Goal: Task Accomplishment & Management: Use online tool/utility

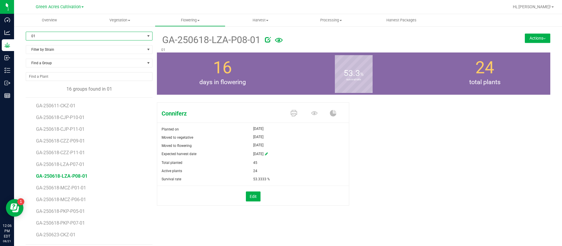
click at [67, 36] on span "01" at bounding box center [85, 36] width 119 height 8
click at [75, 34] on span "01" at bounding box center [85, 36] width 119 height 8
click at [398, 110] on div "Conniferz Planted on Jul 11, 2025 Moved to vegetative Jul 11, 2025 Moved to flo…" at bounding box center [353, 160] width 393 height 120
click at [413, 137] on div "Conniferz Planted on Jul 11, 2025 Moved to vegetative Jul 11, 2025 Moved to flo…" at bounding box center [353, 160] width 393 height 120
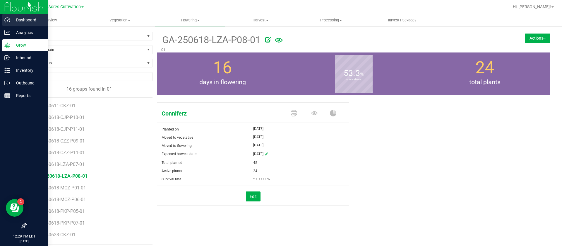
click at [8, 18] on icon at bounding box center [7, 20] width 6 height 6
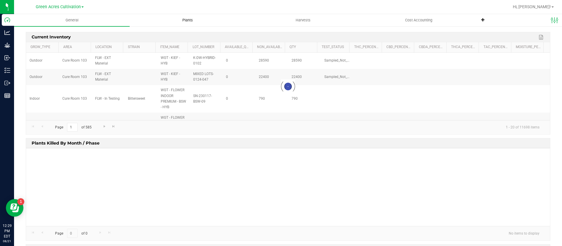
click at [186, 18] on span "Plants" at bounding box center [187, 20] width 26 height 5
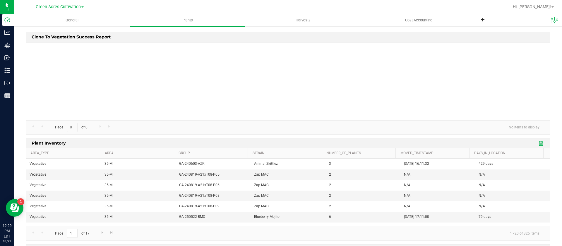
click at [537, 142] on link "Export to Excel" at bounding box center [541, 143] width 9 height 8
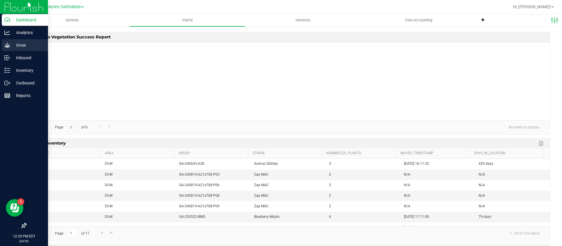
click at [15, 47] on p "Grow" at bounding box center [27, 45] width 35 height 7
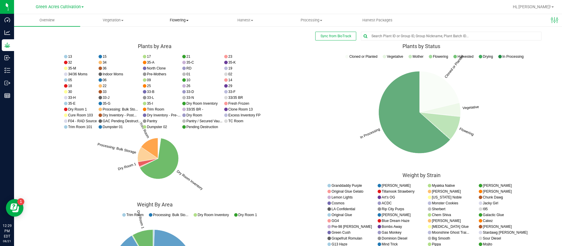
click at [168, 20] on span "Flowering" at bounding box center [180, 20] width 66 height 5
click at [177, 43] on span "Flowering groups" at bounding box center [170, 42] width 49 height 5
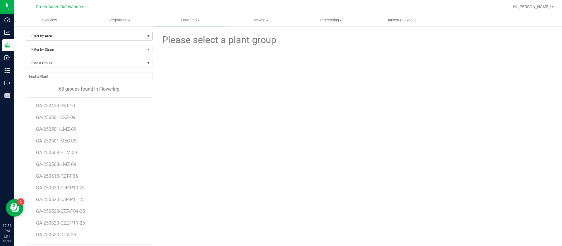
click at [62, 33] on span "Filter by Area" at bounding box center [85, 36] width 119 height 8
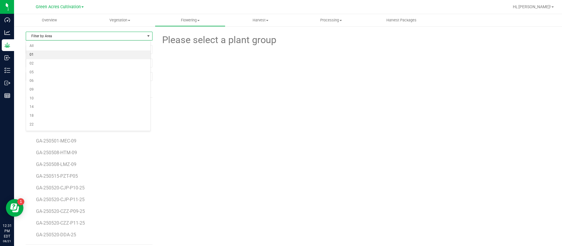
click at [49, 56] on li "01" at bounding box center [88, 54] width 124 height 9
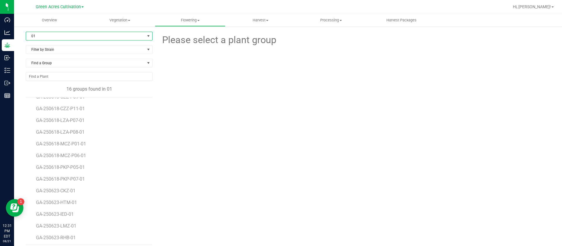
scroll to position [46, 0]
click at [71, 224] on span "GA-250623-LMZ-01" at bounding box center [57, 224] width 42 height 6
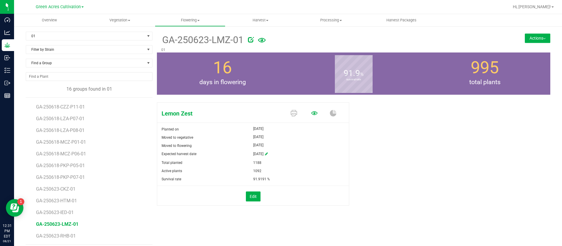
click at [311, 111] on icon at bounding box center [314, 113] width 6 height 4
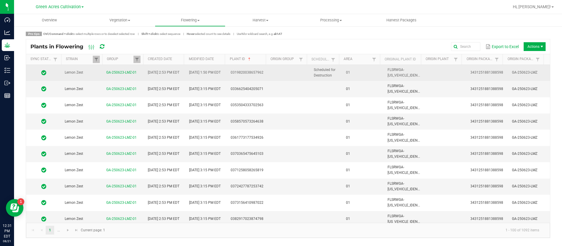
click at [364, 73] on td "01" at bounding box center [363, 73] width 42 height 16
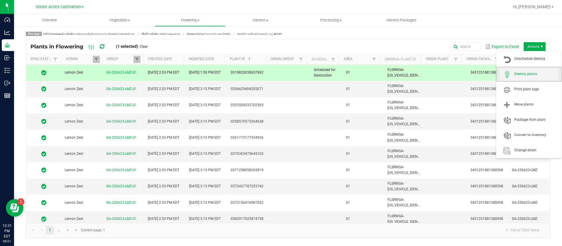
click at [527, 76] on span "Destroy plants" at bounding box center [536, 73] width 44 height 5
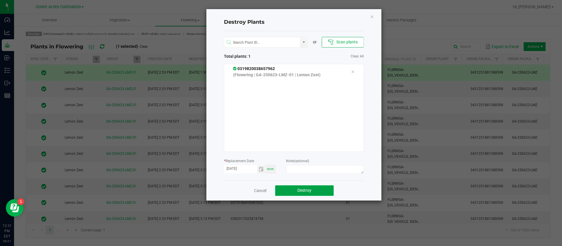
click at [323, 192] on button "Destroy" at bounding box center [304, 190] width 59 height 11
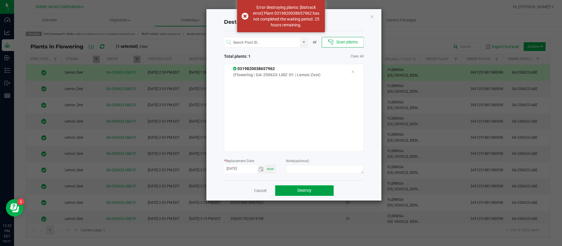
click at [320, 193] on button "Destroy" at bounding box center [304, 190] width 59 height 11
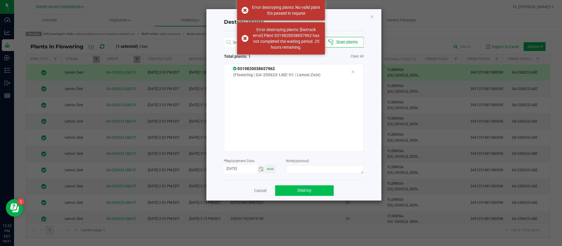
click at [320, 193] on button "Destroy" at bounding box center [304, 190] width 59 height 11
click at [368, 18] on div "Destroy Plants or Scan plants Total plants: 1 Clear All 0319820038657962 (Flowe…" at bounding box center [293, 104] width 175 height 191
click at [370, 16] on icon "Close" at bounding box center [372, 16] width 4 height 7
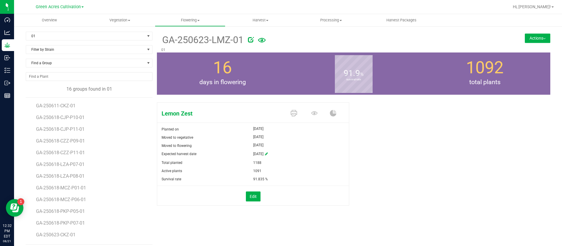
drag, startPoint x: 458, startPoint y: 102, endPoint x: 364, endPoint y: 130, distance: 97.5
click at [368, 130] on div "Lemon Zest Planted on Jul 11, 2025 Moved to vegetative Jul 11, 2025 Moved to fl…" at bounding box center [353, 160] width 393 height 120
click at [68, 204] on span "GA-250623-HTM-01" at bounding box center [57, 202] width 43 height 6
click at [311, 113] on icon at bounding box center [314, 113] width 6 height 4
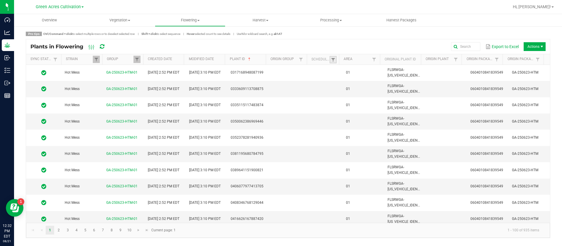
click at [332, 56] on link at bounding box center [333, 59] width 7 height 7
click at [352, 83] on li "Scheduled" at bounding box center [361, 84] width 57 height 8
checkbox input "true"
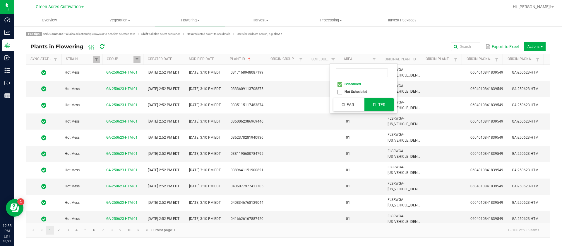
click at [382, 104] on button "Filter" at bounding box center [378, 104] width 29 height 13
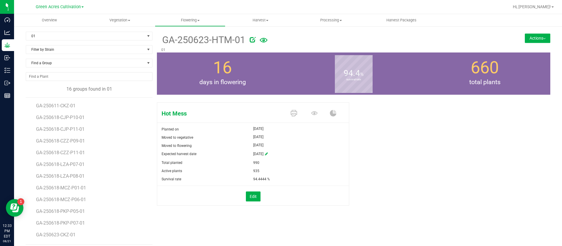
click at [417, 181] on div "Hot Mess Planted on Jul 11, 2025 Moved to vegetative Jul 11, 2025 Moved to flow…" at bounding box center [353, 160] width 393 height 120
click at [99, 33] on span "01" at bounding box center [85, 36] width 119 height 8
click at [72, 34] on span "01" at bounding box center [85, 36] width 119 height 8
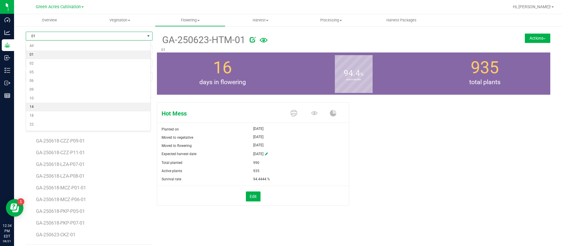
scroll to position [44, 0]
click at [39, 90] on li "25" at bounding box center [88, 89] width 124 height 9
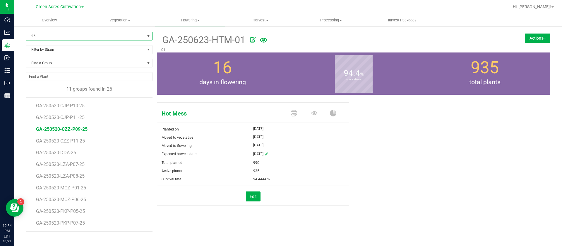
click at [82, 130] on span "GA-250520-CZZ-P09-25" at bounding box center [62, 129] width 52 height 6
click at [313, 108] on link at bounding box center [314, 113] width 6 height 10
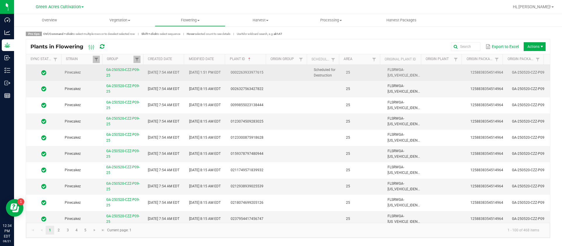
click at [346, 72] on span "25" at bounding box center [348, 72] width 4 height 4
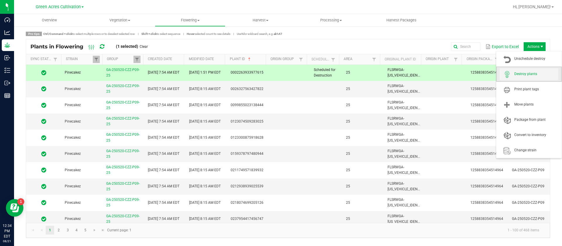
click at [529, 73] on span "Destroy plants" at bounding box center [536, 73] width 44 height 5
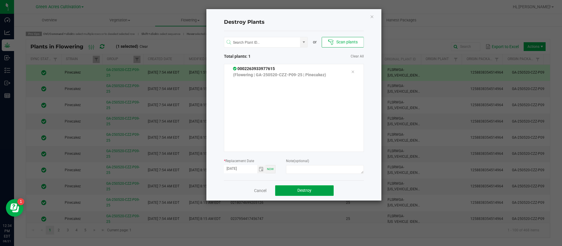
click at [325, 185] on button "Destroy" at bounding box center [304, 190] width 59 height 11
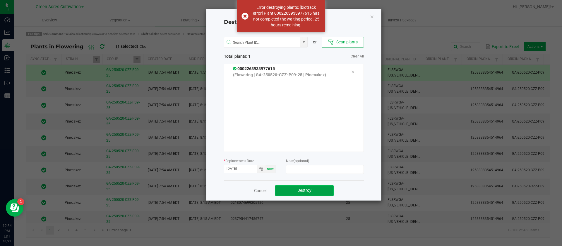
click at [317, 190] on button "Destroy" at bounding box center [304, 190] width 59 height 11
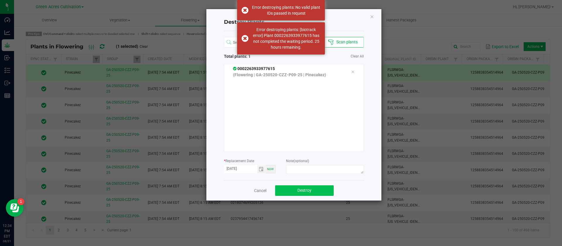
click at [317, 190] on button "Destroy" at bounding box center [304, 190] width 59 height 11
click at [313, 190] on button "Destroy" at bounding box center [304, 190] width 59 height 11
click at [311, 190] on span "Destroy" at bounding box center [307, 190] width 14 height 5
click at [371, 15] on icon "Close" at bounding box center [372, 16] width 4 height 7
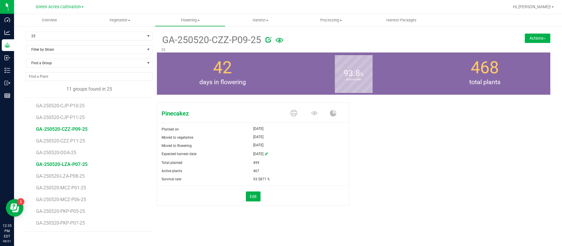
click at [78, 165] on span "GA-250520-LZA-P07-25" at bounding box center [62, 164] width 52 height 6
click at [79, 117] on span "GA-250520-CJP-P11-25" at bounding box center [61, 117] width 51 height 6
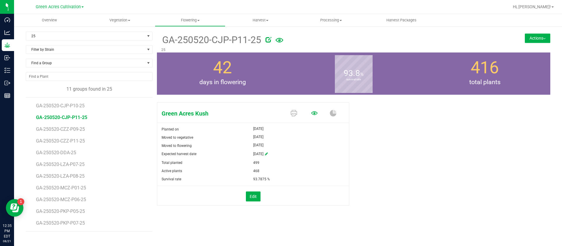
click at [314, 110] on icon at bounding box center [314, 113] width 6 height 6
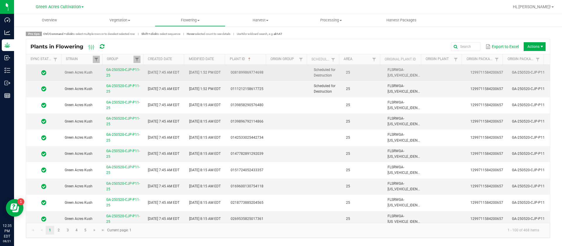
click at [342, 74] on td "25" at bounding box center [363, 73] width 42 height 16
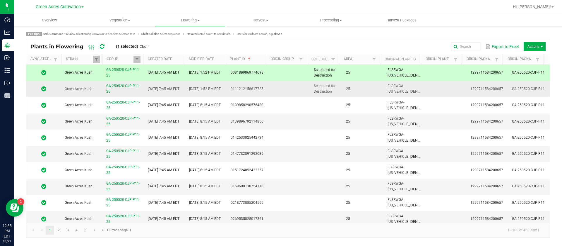
click at [337, 88] on td "Scheduled for Destruction" at bounding box center [326, 89] width 32 height 16
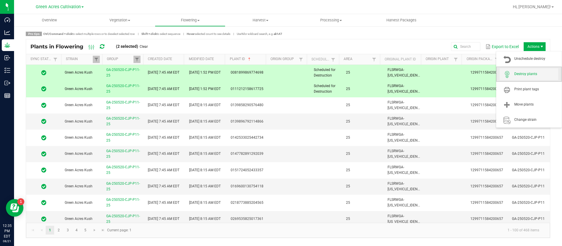
click at [532, 76] on span "Destroy plants" at bounding box center [536, 73] width 44 height 5
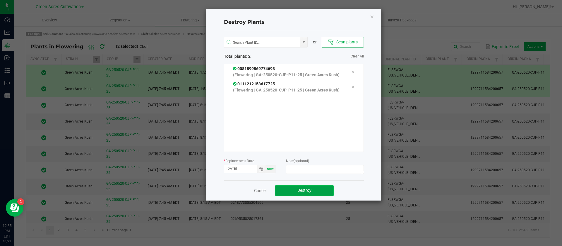
click at [317, 188] on button "Destroy" at bounding box center [304, 190] width 59 height 11
click at [317, 191] on button "Destroy" at bounding box center [304, 190] width 59 height 11
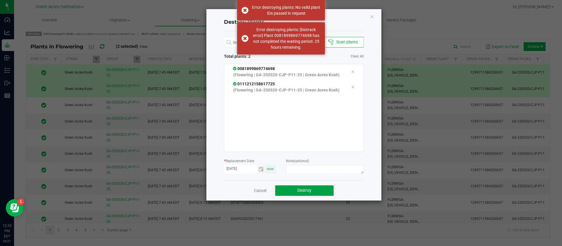
click at [317, 191] on button "Destroy" at bounding box center [304, 190] width 59 height 11
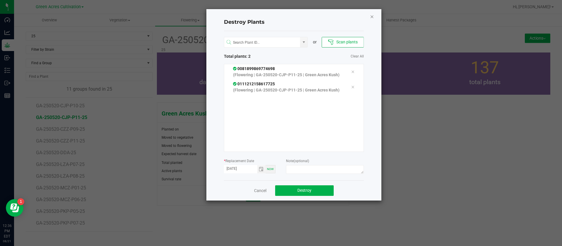
click at [372, 17] on icon "Close" at bounding box center [372, 16] width 4 height 7
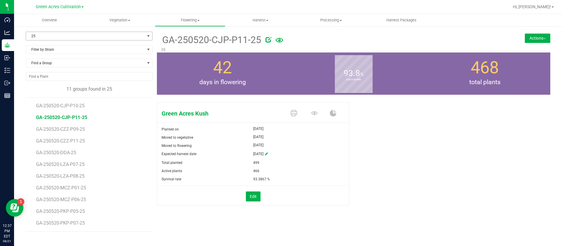
drag, startPoint x: 72, startPoint y: 32, endPoint x: 71, endPoint y: 38, distance: 6.2
click at [72, 32] on span "25" at bounding box center [85, 36] width 119 height 8
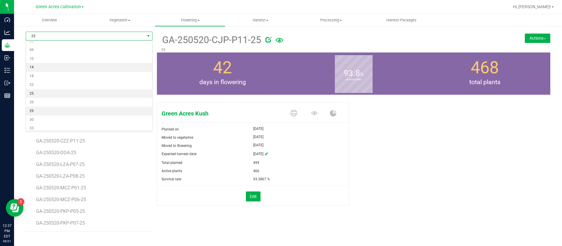
scroll to position [52, 0]
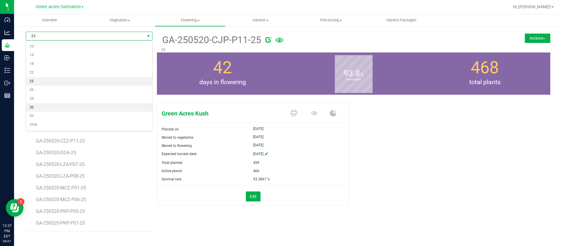
click at [43, 108] on li "30" at bounding box center [89, 107] width 126 height 9
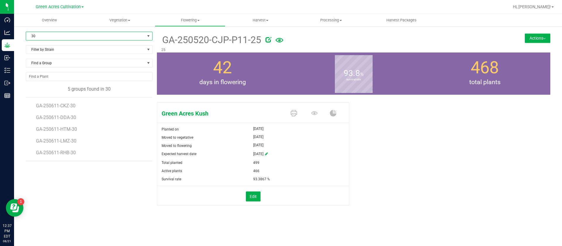
click at [154, 115] on div "Green Acres Kush Planted on Jun 9, 2025 Moved to vegetative Jun 9, 2025 Moved t…" at bounding box center [353, 160] width 402 height 120
click at [67, 139] on span "GA-250611-LMZ-30" at bounding box center [57, 141] width 42 height 6
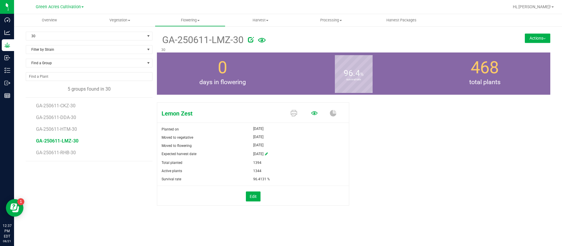
click at [311, 114] on icon at bounding box center [314, 113] width 6 height 6
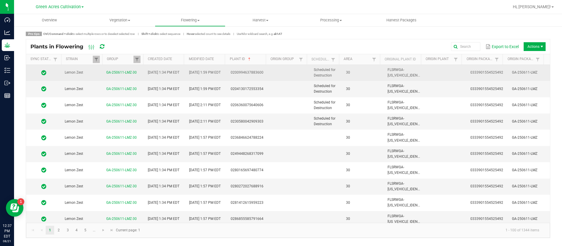
click at [342, 70] on td "30" at bounding box center [363, 73] width 42 height 16
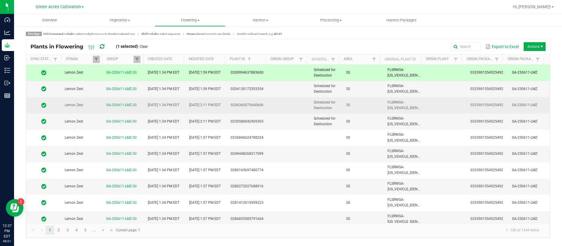
click at [335, 113] on td "Scheduled for Destruction" at bounding box center [326, 121] width 32 height 16
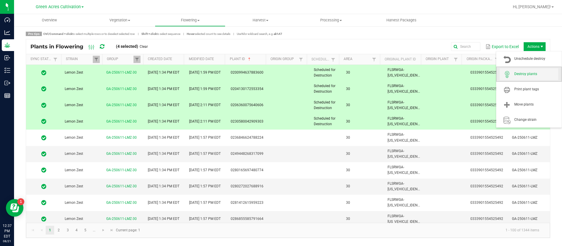
click at [525, 72] on span "Destroy plants" at bounding box center [536, 73] width 44 height 5
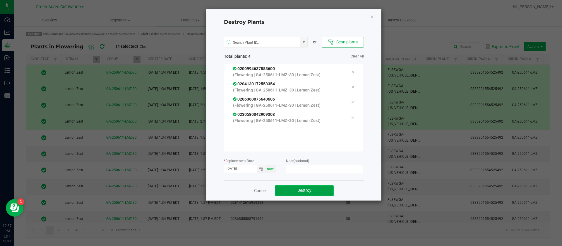
click at [316, 188] on button "Destroy" at bounding box center [304, 190] width 59 height 11
click at [314, 190] on button "Destroy" at bounding box center [304, 190] width 59 height 11
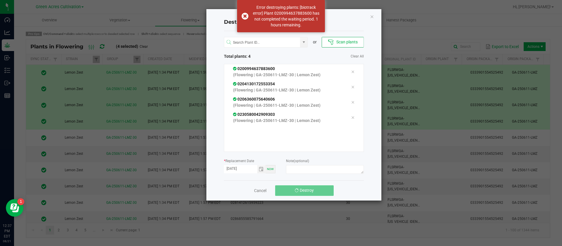
click at [314, 190] on button "Destroy" at bounding box center [304, 190] width 59 height 11
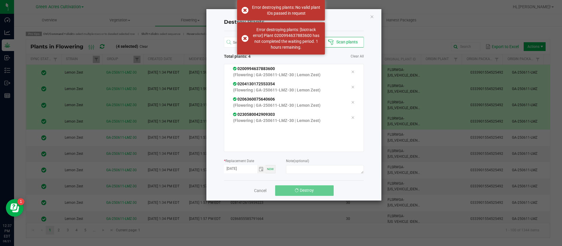
click at [314, 190] on button "Destroy" at bounding box center [304, 190] width 59 height 11
click at [371, 17] on icon "Close" at bounding box center [372, 16] width 4 height 7
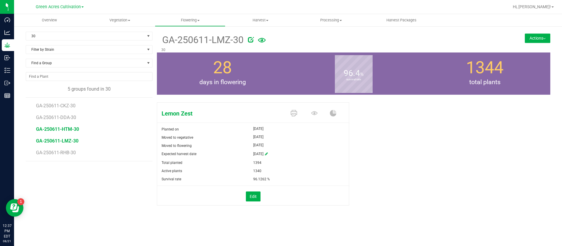
click at [74, 128] on span "GA-250611-HTM-30" at bounding box center [57, 129] width 43 height 6
click at [315, 111] on icon at bounding box center [314, 113] width 6 height 4
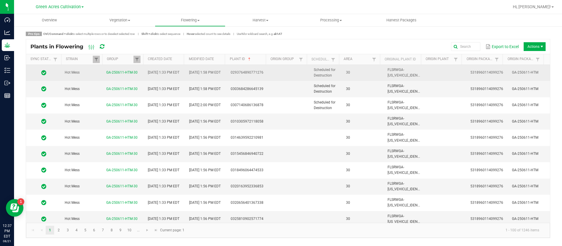
click at [347, 75] on td "30" at bounding box center [363, 73] width 42 height 16
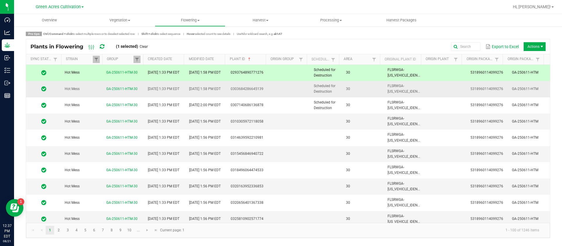
click at [347, 88] on td "30" at bounding box center [363, 89] width 42 height 16
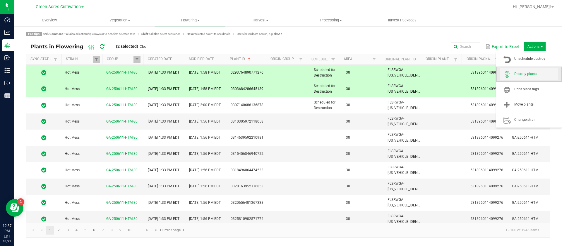
click at [535, 76] on span "Destroy plants" at bounding box center [536, 73] width 44 height 5
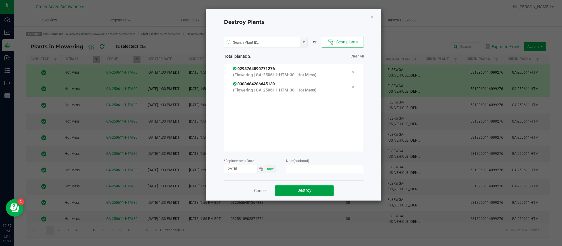
click at [313, 187] on button "Destroy" at bounding box center [304, 190] width 59 height 11
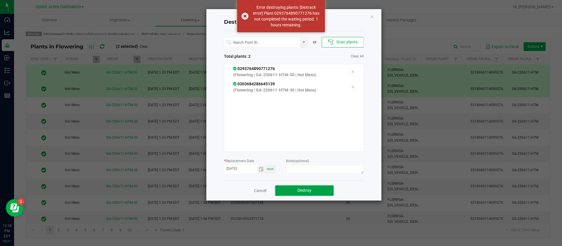
click at [314, 189] on button "Destroy" at bounding box center [304, 190] width 59 height 11
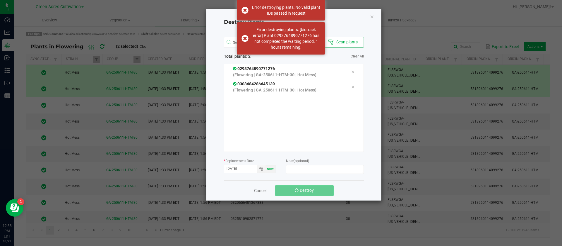
click at [314, 189] on button "Destroy" at bounding box center [304, 190] width 59 height 11
click at [371, 17] on icon "Close" at bounding box center [372, 16] width 4 height 7
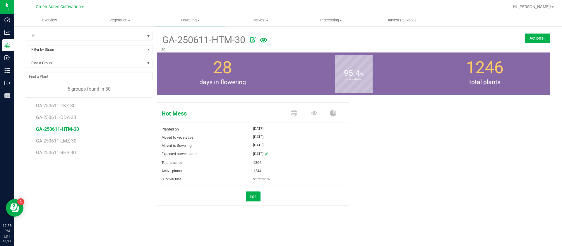
click at [318, 115] on span at bounding box center [315, 113] width 20 height 10
click at [316, 113] on icon at bounding box center [314, 113] width 6 height 6
click at [55, 116] on span "GA-250611-DDA-30" at bounding box center [57, 117] width 42 height 6
click at [314, 111] on icon at bounding box center [314, 113] width 6 height 4
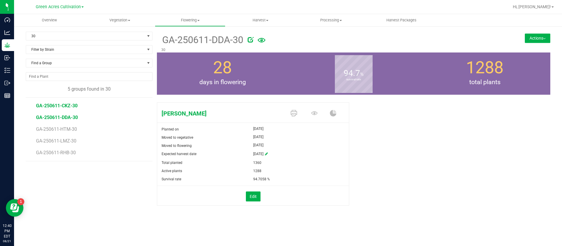
click at [64, 104] on span "GA-250611-CKZ-30" at bounding box center [57, 106] width 42 height 6
click at [318, 116] on span at bounding box center [315, 113] width 20 height 10
click at [314, 112] on icon at bounding box center [314, 113] width 6 height 6
click at [75, 128] on span "GA-250611-HTM-30" at bounding box center [57, 129] width 43 height 6
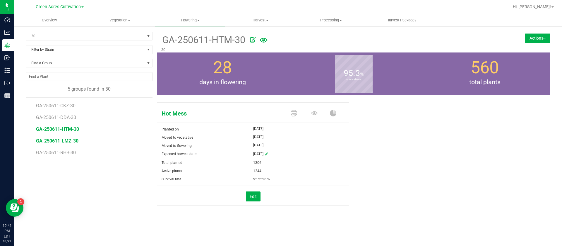
click at [72, 138] on span "GA-250611-LMZ-30" at bounding box center [57, 141] width 42 height 6
click at [68, 153] on span "GA-250611-RHB-30" at bounding box center [57, 153] width 42 height 6
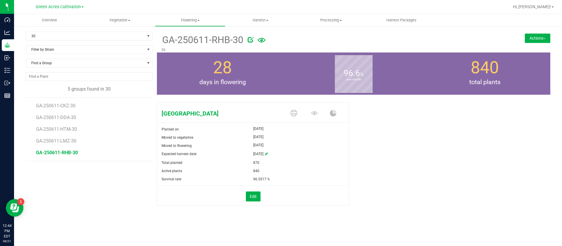
click at [332, 73] on div "96.6 % survival rate" at bounding box center [353, 73] width 131 height 42
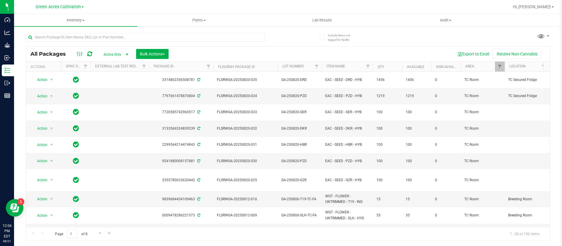
click at [42, 232] on div "Page 1 of 8 1 - 20 of 150 items" at bounding box center [288, 234] width 524 height 14
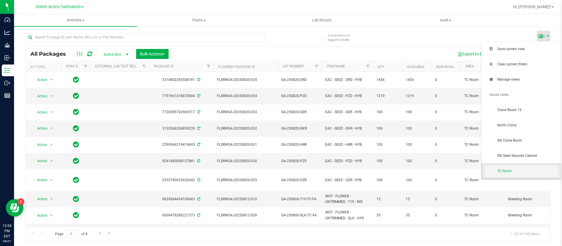
click at [518, 167] on span "TC Room" at bounding box center [521, 171] width 73 height 12
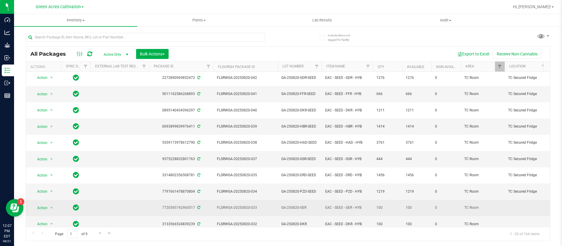
scroll to position [161, 0]
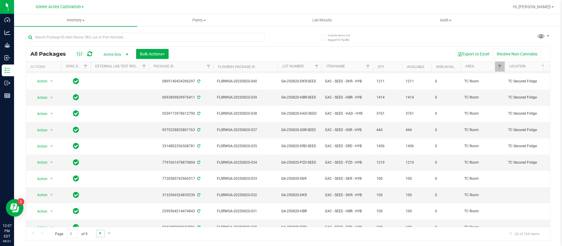
click at [99, 232] on span "Go to the next page" at bounding box center [100, 232] width 5 height 5
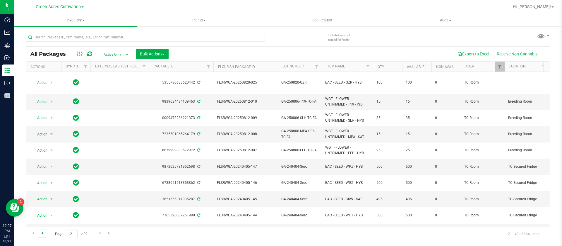
click at [41, 235] on span "Go to the previous page" at bounding box center [42, 232] width 5 height 5
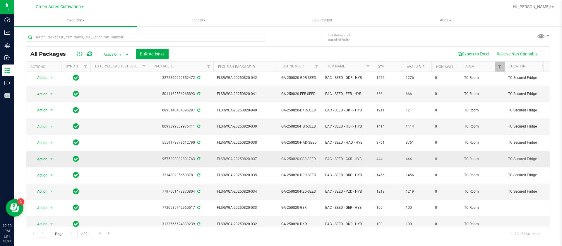
scroll to position [161, 0]
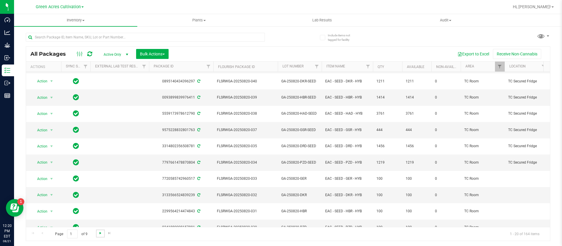
click at [100, 233] on span "Go to the next page" at bounding box center [100, 232] width 5 height 5
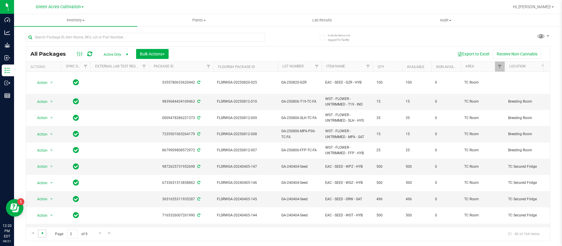
click at [43, 234] on span "Go to the previous page" at bounding box center [42, 232] width 5 height 5
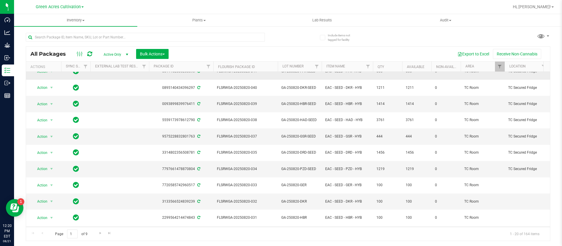
scroll to position [161, 0]
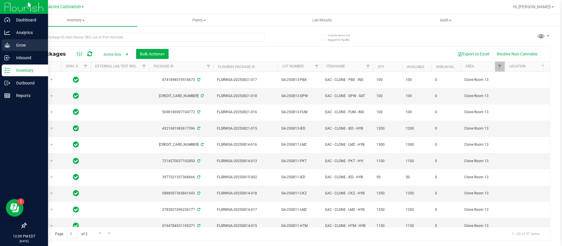
click at [6, 40] on div "Grow" at bounding box center [25, 45] width 46 height 12
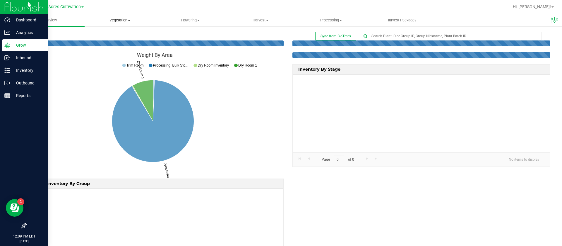
click at [118, 22] on span "Vegetation" at bounding box center [120, 20] width 70 height 5
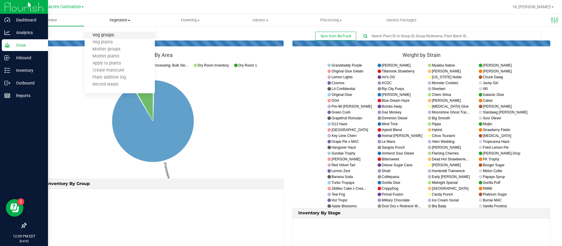
click at [115, 35] on span "Veg groups" at bounding box center [103, 35] width 37 height 5
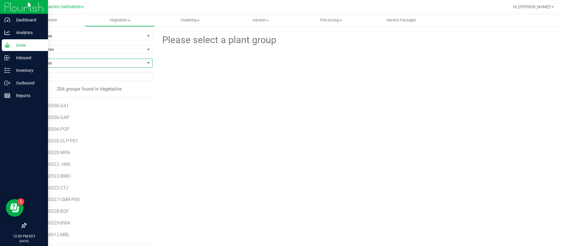
click at [61, 63] on span "Find a Group" at bounding box center [85, 63] width 119 height 8
type input "bza"
click at [68, 88] on li "GA-250715-BZA-TC" at bounding box center [88, 87] width 124 height 8
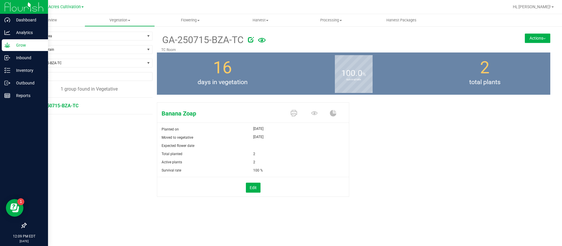
drag, startPoint x: 532, startPoint y: 35, endPoint x: 535, endPoint y: 40, distance: 6.4
click at [533, 35] on button "Actions" at bounding box center [537, 37] width 25 height 9
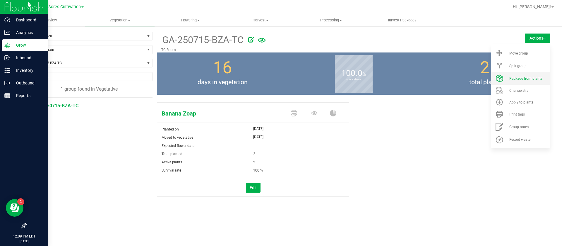
click at [524, 80] on span "Package from plants" at bounding box center [525, 78] width 33 height 4
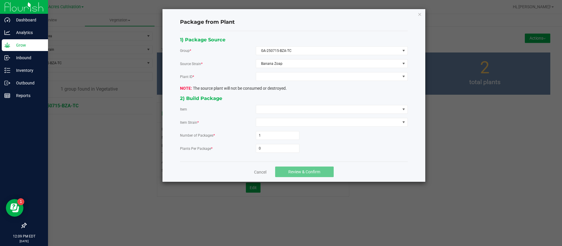
click at [284, 71] on div "1) Package Source Group * GA-250715-BZA-TC Source Strain * Banana Zoap Plant ID…" at bounding box center [294, 96] width 236 height 121
click at [284, 78] on span at bounding box center [328, 76] width 144 height 8
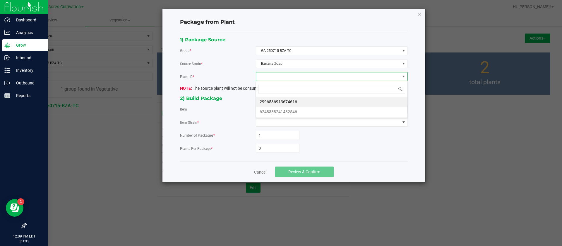
scroll to position [9, 152]
click at [286, 101] on li "2996536913674616" at bounding box center [331, 102] width 151 height 10
click at [285, 110] on span at bounding box center [328, 109] width 144 height 8
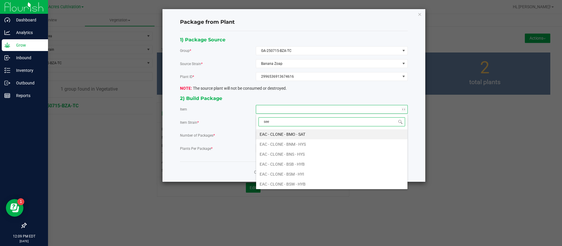
type input "seed"
click at [292, 133] on HYB "EAC - SEED - 63G - HYB" at bounding box center [331, 134] width 151 height 10
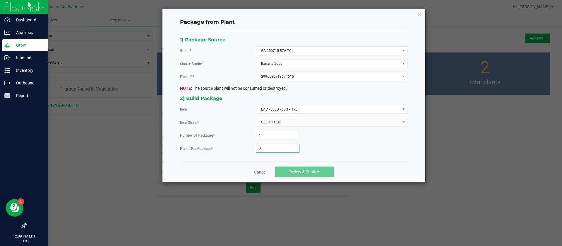
click at [277, 145] on input "0" at bounding box center [277, 148] width 43 height 8
type input "1,772"
click at [229, 124] on div "Item Strain *" at bounding box center [218, 122] width 76 height 6
click at [296, 169] on span "Review & Confirm" at bounding box center [304, 171] width 32 height 5
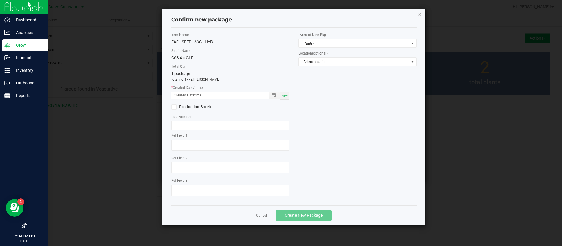
click at [285, 96] on span "Now" at bounding box center [285, 95] width 6 height 3
click at [179, 93] on input "[DATE] 12:09 PM" at bounding box center [216, 95] width 91 height 7
type input "[DATE] 12:09 PM"
click at [189, 123] on input "text" at bounding box center [230, 125] width 118 height 9
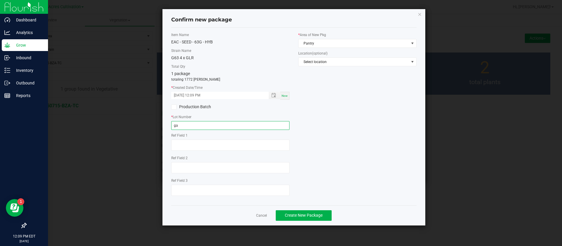
type input "g"
type input "GA-250820-"
click at [418, 17] on icon "button" at bounding box center [420, 14] width 4 height 7
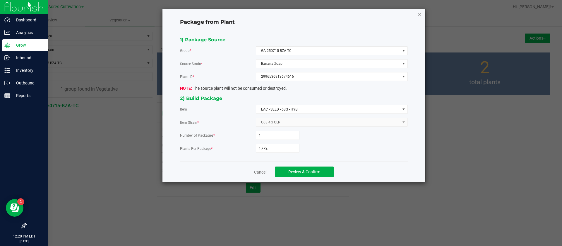
click at [421, 14] on icon "button" at bounding box center [420, 14] width 4 height 7
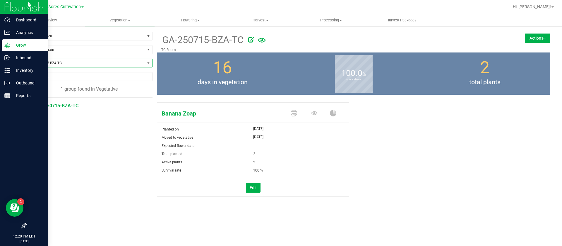
click at [56, 65] on span "GA-250715-BZA-TC" at bounding box center [85, 63] width 119 height 8
type input "grz"
click at [64, 87] on li "GA-250715-GRZ-TC" at bounding box center [89, 87] width 126 height 8
click at [534, 36] on button "Actions" at bounding box center [537, 37] width 25 height 9
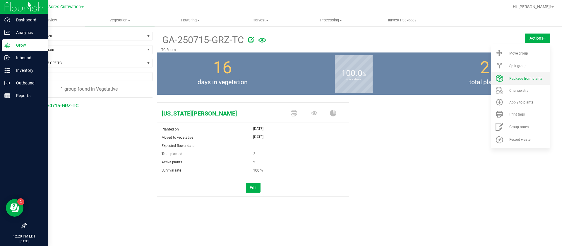
click at [522, 77] on span "Package from plants" at bounding box center [525, 78] width 33 height 4
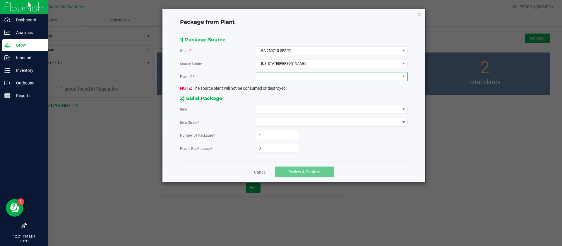
click at [276, 75] on span at bounding box center [328, 76] width 144 height 8
click at [285, 100] on li "4750312734142705" at bounding box center [331, 102] width 151 height 10
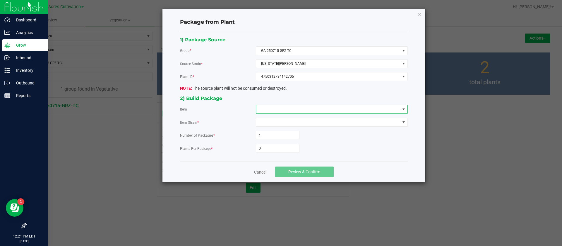
click at [276, 106] on span at bounding box center [328, 109] width 144 height 8
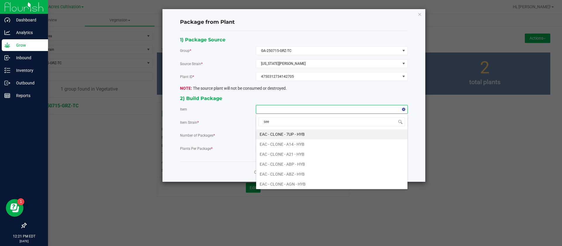
type input "seed"
click at [282, 132] on HYB "EAC - SEED - 63G - HYB" at bounding box center [331, 134] width 151 height 10
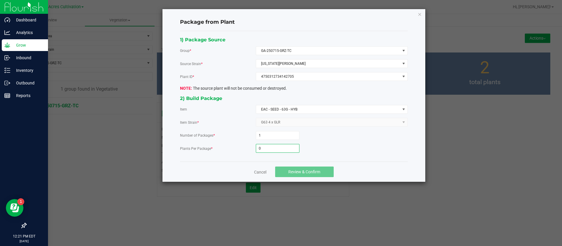
click at [277, 151] on input "0" at bounding box center [277, 148] width 43 height 8
type input "543"
click at [308, 177] on div "Cancel Review & Confirm" at bounding box center [294, 171] width 228 height 20
click at [321, 172] on button "Review & Confirm" at bounding box center [304, 171] width 59 height 11
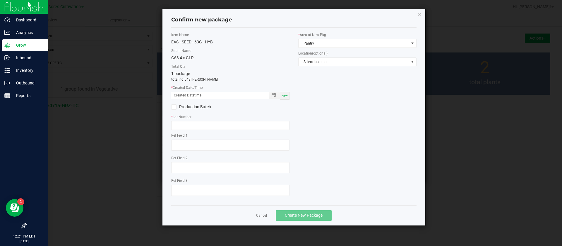
click at [284, 92] on div "Now" at bounding box center [284, 96] width 9 height 8
click at [182, 93] on input "[DATE] 12:21 PM" at bounding box center [216, 95] width 91 height 7
type input "[DATE] 12:21 PM"
click at [182, 122] on input "text" at bounding box center [230, 125] width 118 height 9
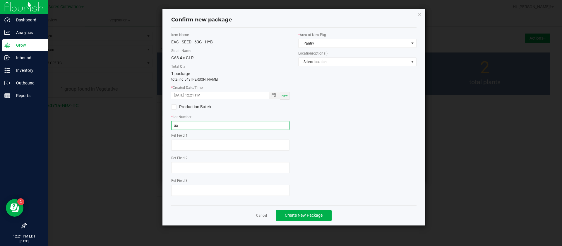
type input "g"
type input "GA-250820-GZR"
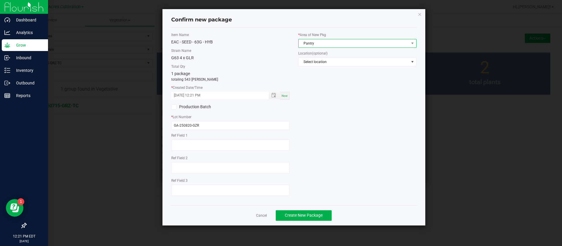
click at [314, 44] on span "Pantry" at bounding box center [354, 43] width 110 height 8
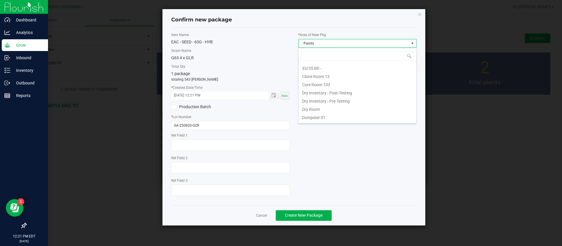
scroll to position [9, 118]
type input "C"
type input "TC"
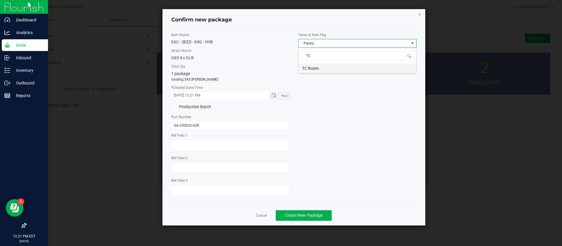
click at [322, 65] on li "TC Room" at bounding box center [358, 67] width 118 height 8
click at [337, 66] on span "Select location" at bounding box center [357, 61] width 118 height 9
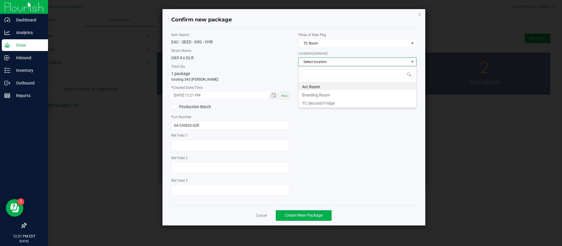
scroll to position [9, 118]
click at [335, 103] on li "TC Secured Fridge" at bounding box center [358, 102] width 118 height 8
drag, startPoint x: 329, startPoint y: 111, endPoint x: 330, endPoint y: 124, distance: 12.6
click at [331, 111] on div "Item Name EAC - SEED - 63G - HYB Strain Name G63 4 x GLR Total Qty 1 package to…" at bounding box center [294, 116] width 254 height 168
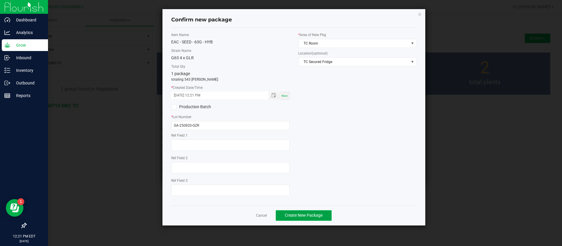
click at [310, 213] on span "Create New Package" at bounding box center [304, 214] width 38 height 5
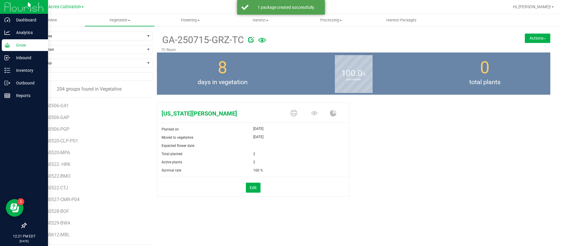
click at [254, 89] on div "8 days in vegetation" at bounding box center [222, 73] width 131 height 42
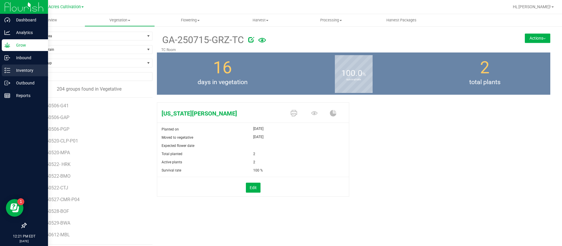
click at [28, 71] on p "Inventory" at bounding box center [27, 70] width 35 height 7
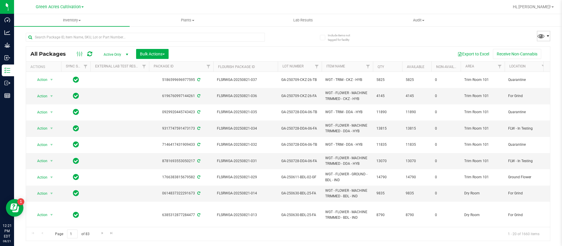
click at [548, 36] on span at bounding box center [548, 36] width 5 height 5
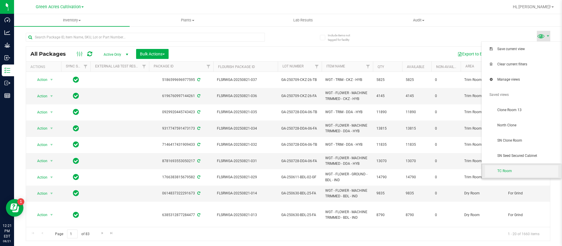
click at [515, 167] on span "TC Room" at bounding box center [521, 171] width 73 height 12
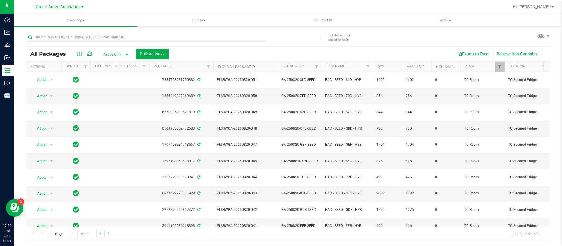
click at [98, 233] on span "Go to the next page" at bounding box center [100, 232] width 5 height 5
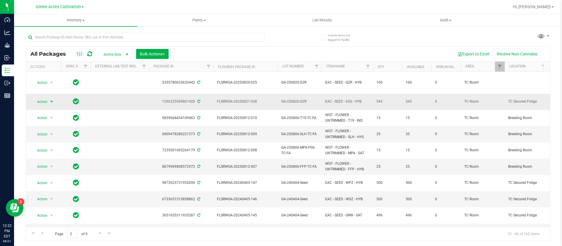
click at [43, 97] on span "Action" at bounding box center [40, 101] width 16 height 8
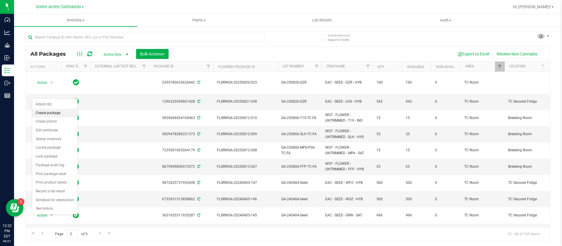
click at [54, 113] on li "Create package" at bounding box center [54, 113] width 45 height 9
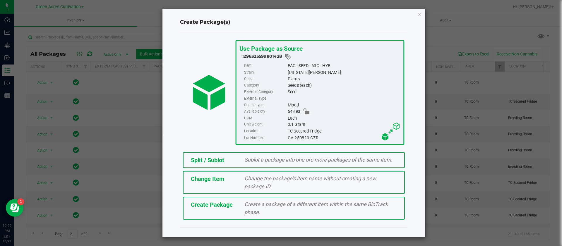
click at [201, 179] on span "Change Item" at bounding box center [207, 178] width 33 height 7
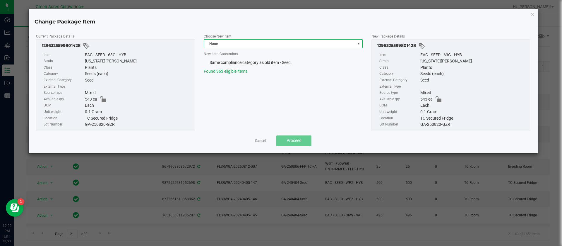
click at [244, 46] on span "None" at bounding box center [279, 44] width 151 height 8
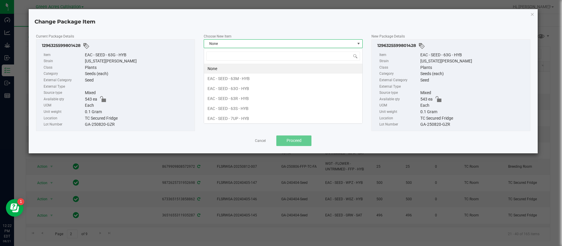
scroll to position [9, 159]
type input "GZR"
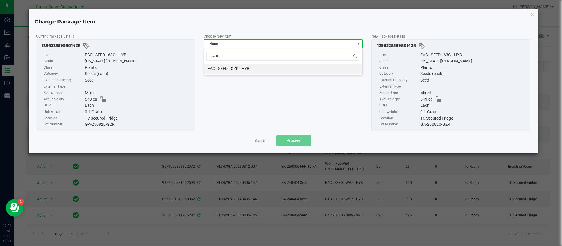
click at [247, 65] on li "EAC - SEED - GZR - HYB" at bounding box center [283, 69] width 158 height 10
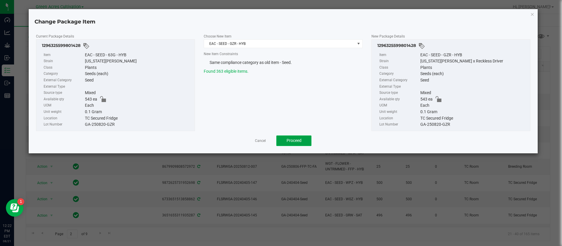
click at [303, 140] on button "Proceed" at bounding box center [293, 140] width 35 height 11
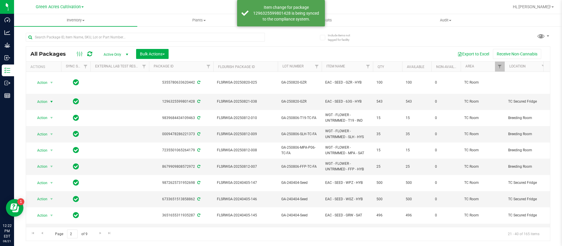
click at [90, 53] on icon at bounding box center [89, 54] width 5 height 6
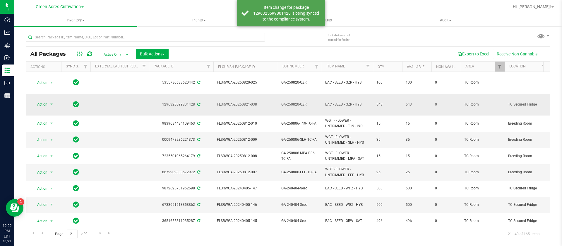
click at [310, 102] on span "GA-250820-GZR" at bounding box center [299, 105] width 37 height 6
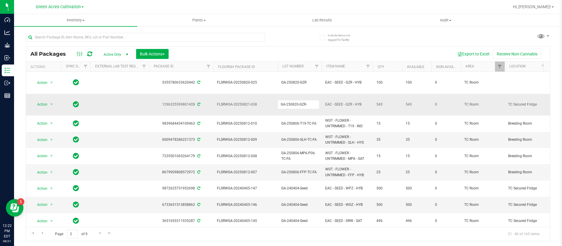
type input "GA-250820-GZR-SEED"
click at [37, 100] on span "Action" at bounding box center [40, 104] width 16 height 8
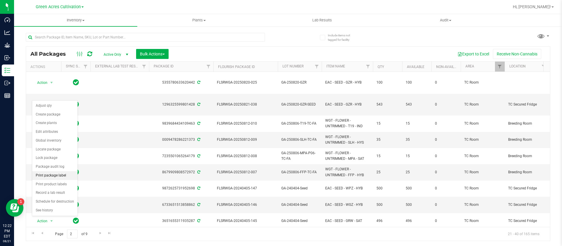
click at [63, 174] on li "Print package label" at bounding box center [54, 175] width 45 height 9
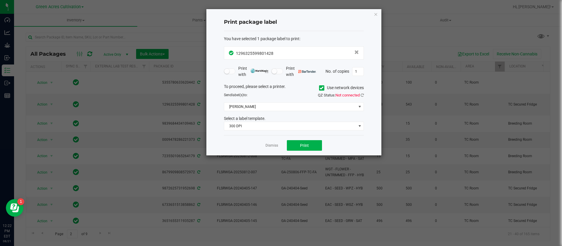
click at [320, 88] on icon at bounding box center [322, 88] width 4 height 0
click at [0, 0] on input "Use network devices" at bounding box center [0, 0] width 0 height 0
click at [278, 111] on span at bounding box center [294, 106] width 140 height 9
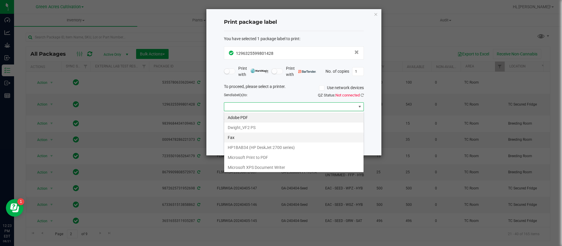
scroll to position [41, 0]
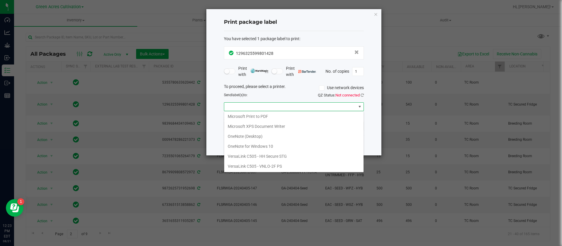
click at [215, 115] on div "Print package label You have selected 1 package label to print : 12963255998014…" at bounding box center [293, 82] width 175 height 146
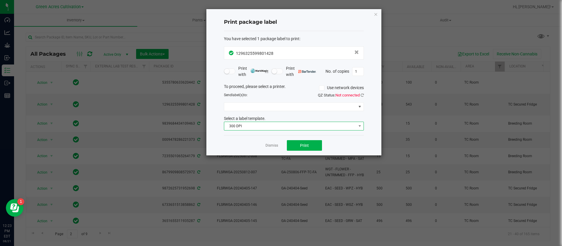
click at [263, 125] on span "300 DPI" at bounding box center [290, 126] width 132 height 8
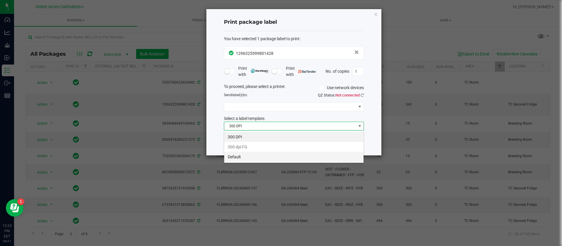
scroll to position [9, 140]
click at [259, 157] on li "Default" at bounding box center [293, 157] width 139 height 10
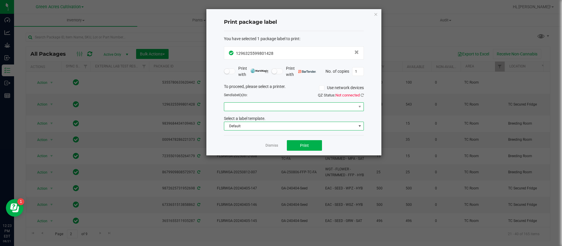
click at [236, 110] on span at bounding box center [290, 106] width 132 height 8
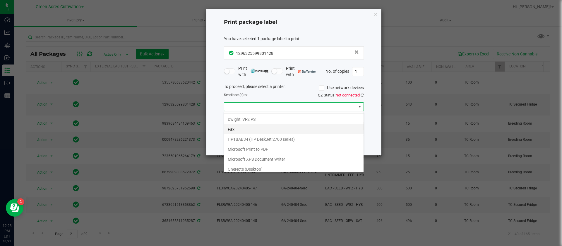
scroll to position [0, 0]
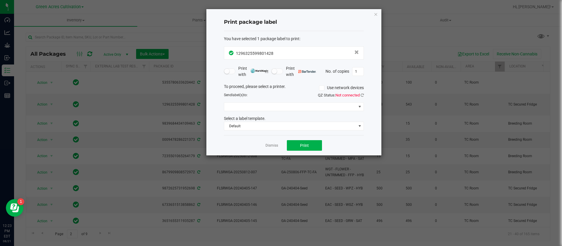
click at [215, 96] on div "Print package label You have selected 1 package label to print : 12963255998014…" at bounding box center [293, 82] width 175 height 146
click at [375, 15] on icon "button" at bounding box center [376, 14] width 4 height 7
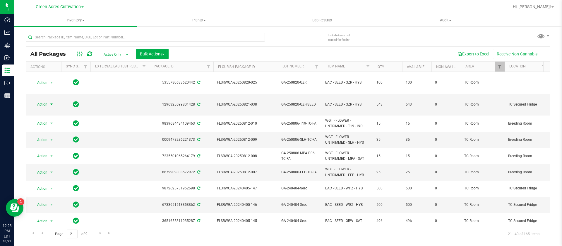
click at [287, 31] on div at bounding box center [157, 37] width 262 height 19
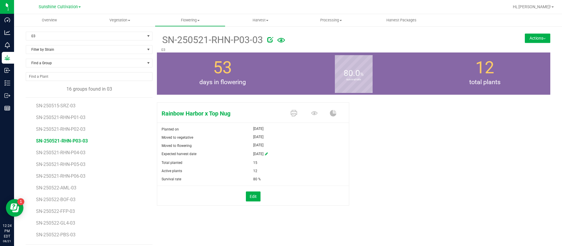
scroll to position [46, 0]
click at [65, 175] on span "SN-250522-GL4-03" at bounding box center [56, 177] width 41 height 6
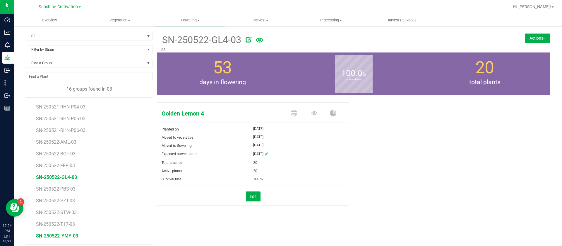
click at [71, 235] on span "SN-250522-YMY-03" at bounding box center [57, 236] width 42 height 6
click at [71, 178] on span "SN-250522-GL4-03" at bounding box center [56, 177] width 41 height 6
click at [530, 41] on button "Actions" at bounding box center [537, 37] width 25 height 9
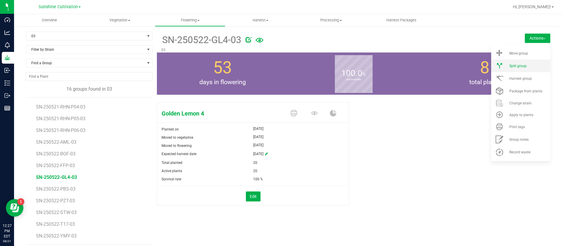
click at [521, 63] on li "Split group" at bounding box center [520, 65] width 59 height 13
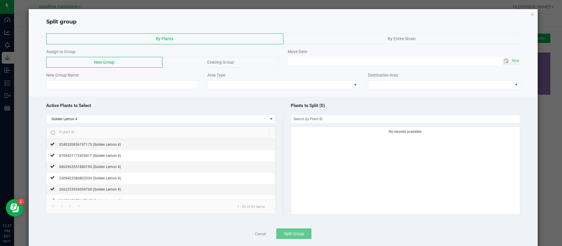
click at [227, 60] on span "Existing Group" at bounding box center [220, 62] width 27 height 5
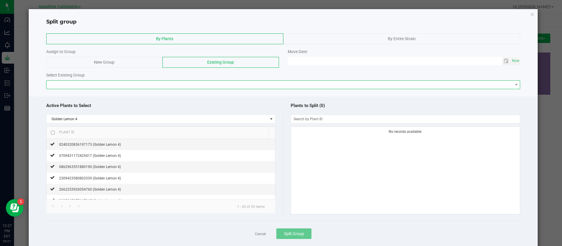
click at [97, 83] on span at bounding box center [280, 84] width 466 height 8
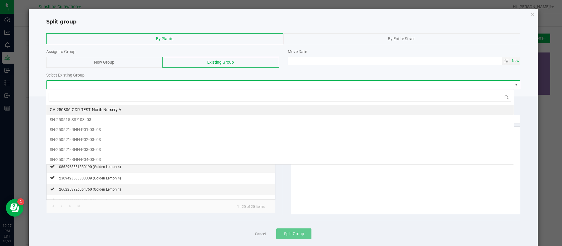
scroll to position [9, 468]
click at [95, 94] on input at bounding box center [280, 96] width 463 height 9
type input "ymy"
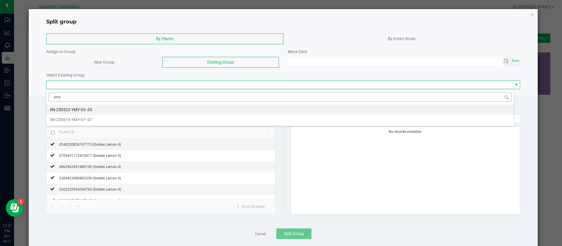
drag, startPoint x: 94, startPoint y: 104, endPoint x: 87, endPoint y: 92, distance: 14.2
click at [89, 94] on div "ymy SN-250522-YMY-03 - 03 SN-250619-YMY-07 - 07" at bounding box center [280, 107] width 468 height 37
click at [90, 106] on div "SN-250522-YMY-03 - 03" at bounding box center [71, 109] width 42 height 9
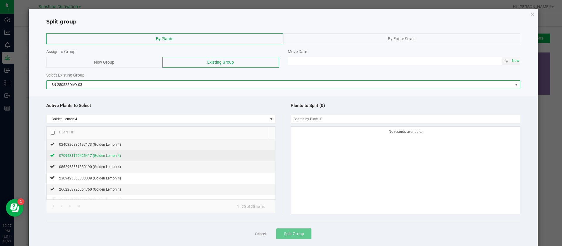
drag, startPoint x: 111, startPoint y: 145, endPoint x: 110, endPoint y: 152, distance: 7.7
click at [111, 144] on span "0240320836197173 (Golden Lemon 4)" at bounding box center [90, 144] width 62 height 4
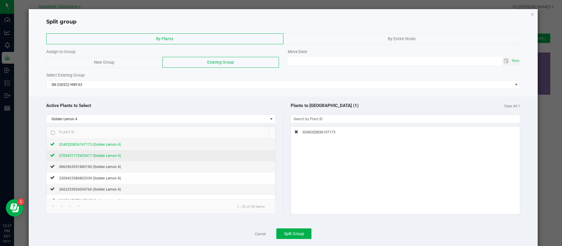
click at [109, 156] on span "0709431172425417 (Golden Lemon 4)" at bounding box center [90, 155] width 62 height 4
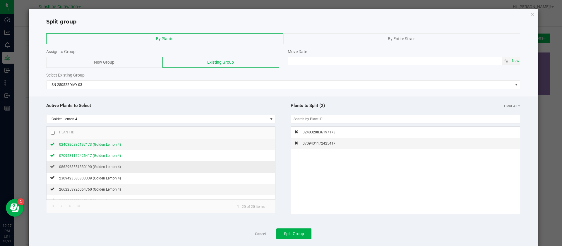
click at [110, 171] on td "0862963551880190 (Golden Lemon 4)" at bounding box center [161, 166] width 229 height 11
click at [110, 167] on span "0862963551880190 (Golden Lemon 4)" at bounding box center [90, 166] width 62 height 4
click at [291, 237] on button "Split Group" at bounding box center [293, 233] width 35 height 11
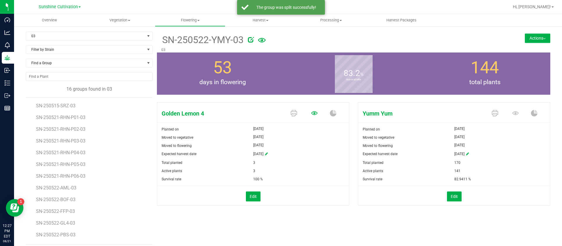
click at [311, 112] on icon at bounding box center [314, 113] width 6 height 4
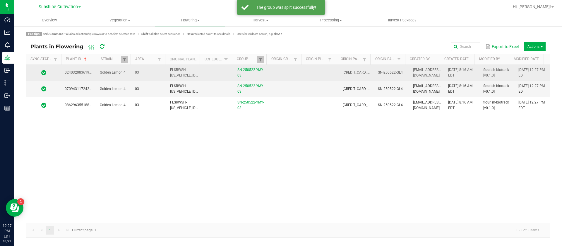
click at [311, 72] on td at bounding box center [321, 73] width 35 height 16
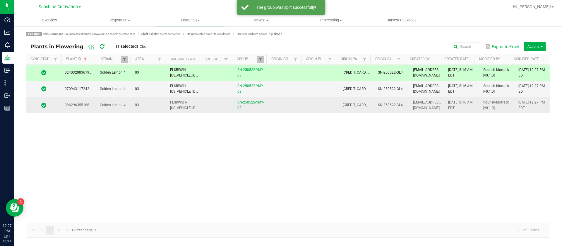
click at [310, 109] on td at bounding box center [321, 105] width 35 height 16
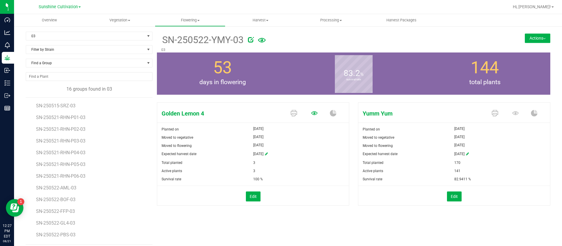
click at [313, 113] on icon at bounding box center [314, 113] width 6 height 4
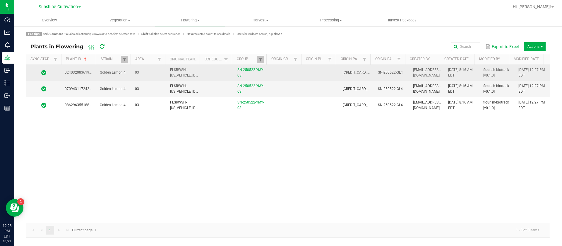
click at [333, 71] on td at bounding box center [321, 73] width 35 height 16
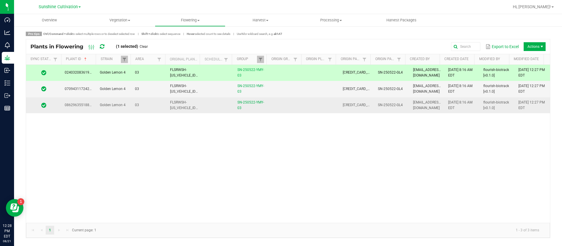
click at [321, 109] on td at bounding box center [321, 105] width 35 height 16
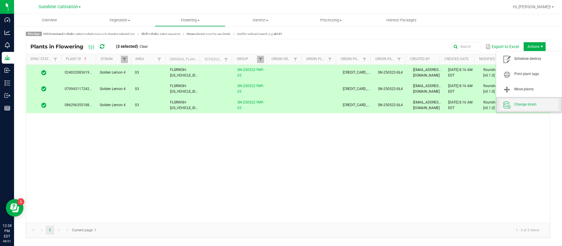
click at [521, 103] on span "Change strain" at bounding box center [536, 104] width 44 height 5
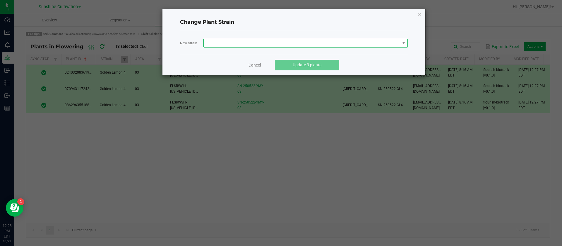
click at [237, 41] on span at bounding box center [302, 43] width 196 height 8
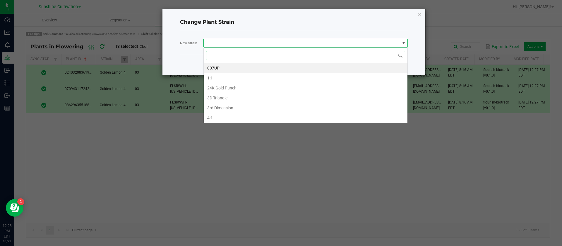
scroll to position [9, 204]
type input "yum"
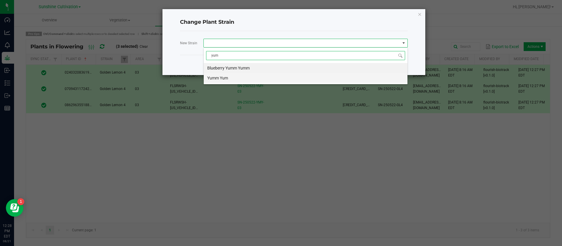
click at [222, 78] on li "Yumm Yum" at bounding box center [306, 78] width 204 height 10
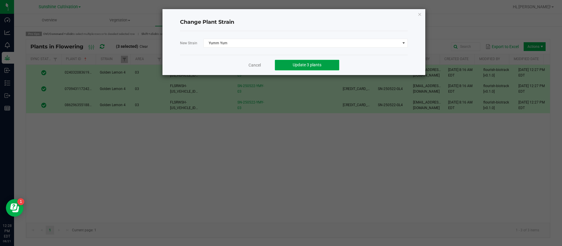
drag, startPoint x: 298, startPoint y: 63, endPoint x: 300, endPoint y: 68, distance: 6.1
click at [298, 64] on button "Update 3 plants" at bounding box center [307, 65] width 64 height 11
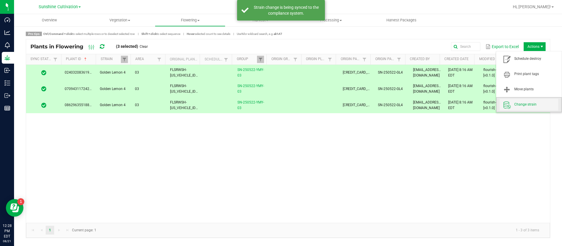
click at [520, 107] on span "Change strain" at bounding box center [536, 104] width 44 height 5
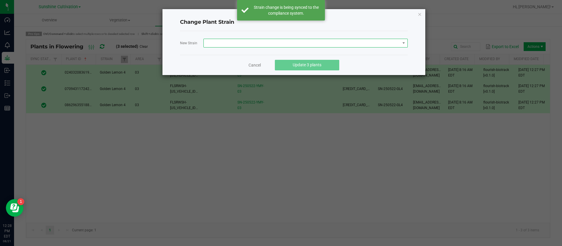
click at [240, 46] on span at bounding box center [302, 43] width 196 height 8
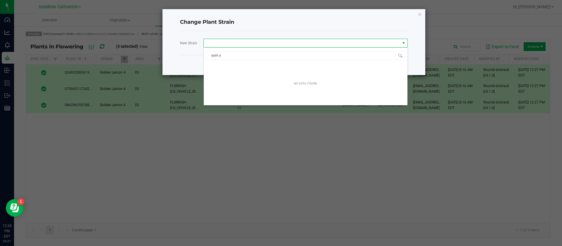
type input "yum"
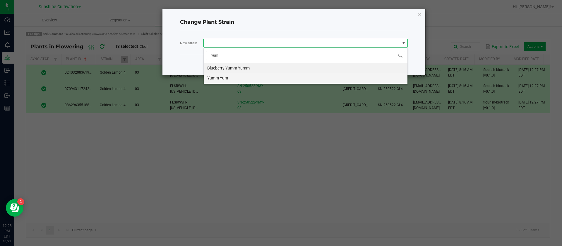
click at [243, 77] on li "Yumm Yum" at bounding box center [306, 78] width 204 height 10
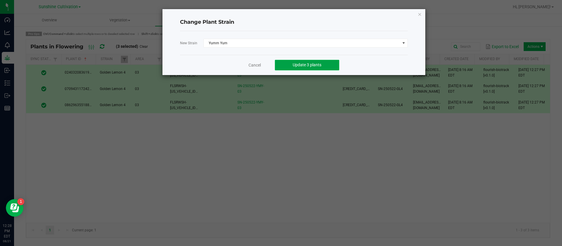
click at [286, 62] on button "Update 3 plants" at bounding box center [307, 65] width 64 height 11
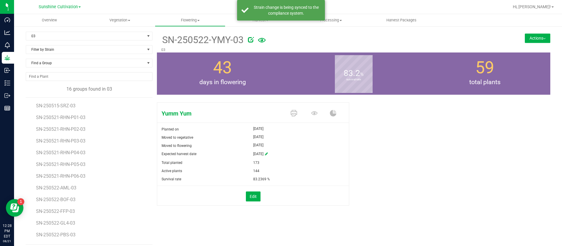
click at [463, 106] on div "Yumm Yum Planted on Jun 9, 2025 Moved to vegetative Jun 9, 2025 Moved to flower…" at bounding box center [353, 160] width 393 height 120
